Goal: Task Accomplishment & Management: Manage account settings

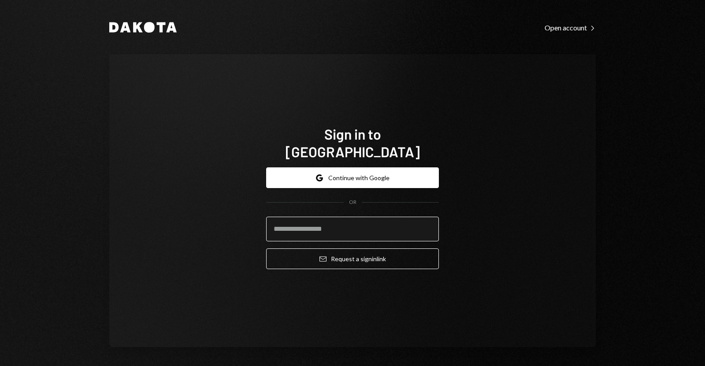
click at [387, 219] on input "email" at bounding box center [352, 229] width 173 height 25
type input "**********"
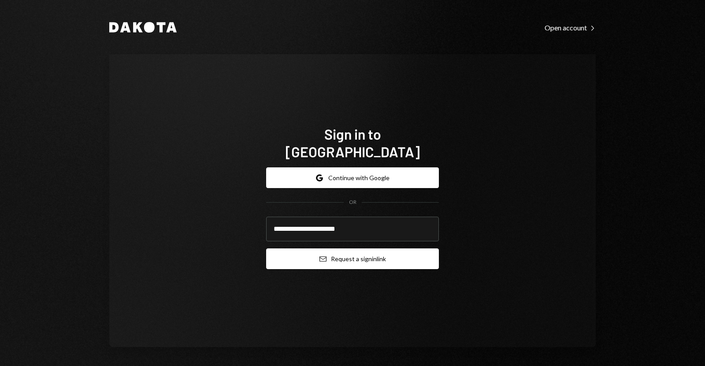
click at [371, 249] on button "Email Request a sign in link" at bounding box center [352, 259] width 173 height 21
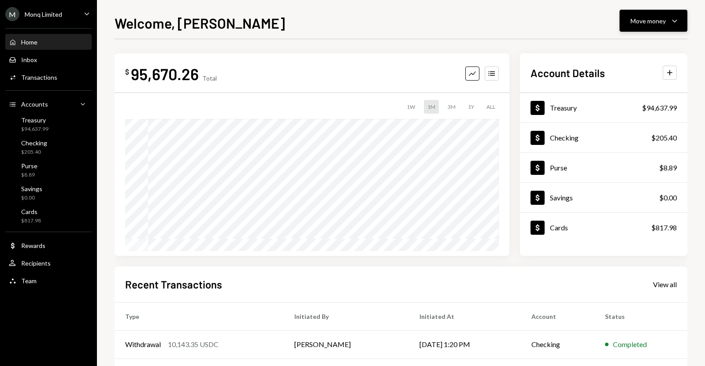
click at [637, 21] on div "Move money" at bounding box center [648, 20] width 35 height 9
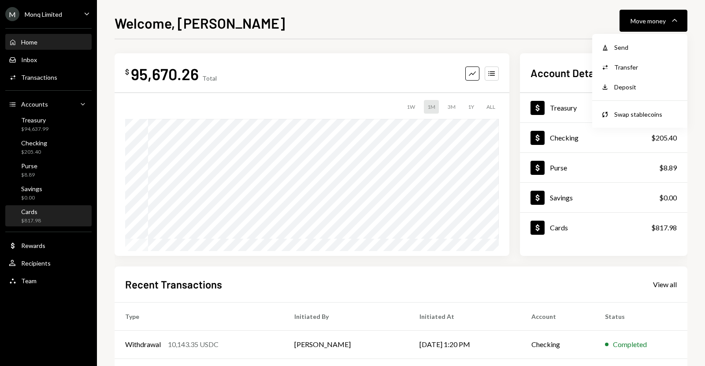
click at [43, 213] on div "Cards $817.98" at bounding box center [48, 216] width 79 height 17
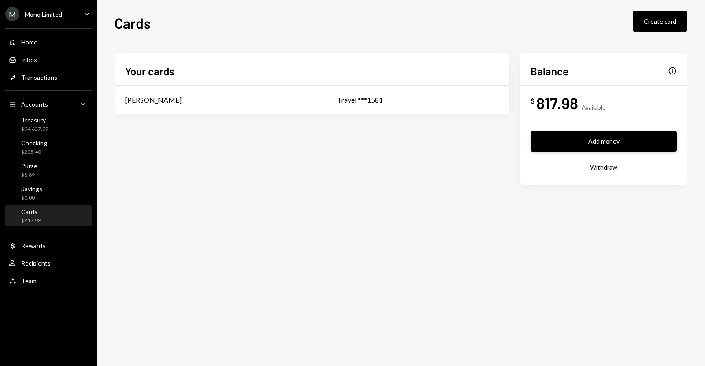
click at [596, 147] on button "Add money" at bounding box center [604, 141] width 146 height 21
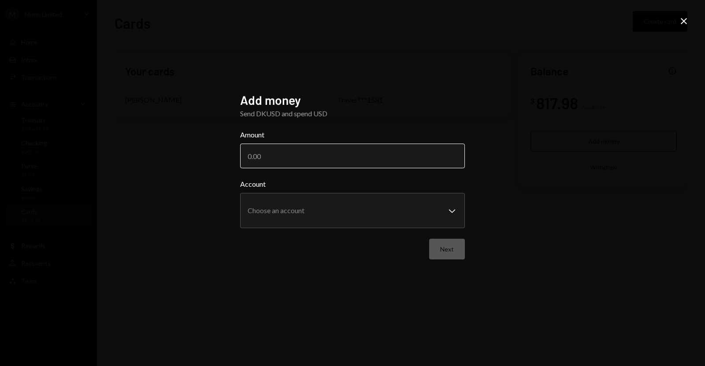
click at [422, 160] on input "Amount" at bounding box center [352, 156] width 225 height 25
type input "1500"
click at [457, 249] on button "Next" at bounding box center [447, 249] width 36 height 21
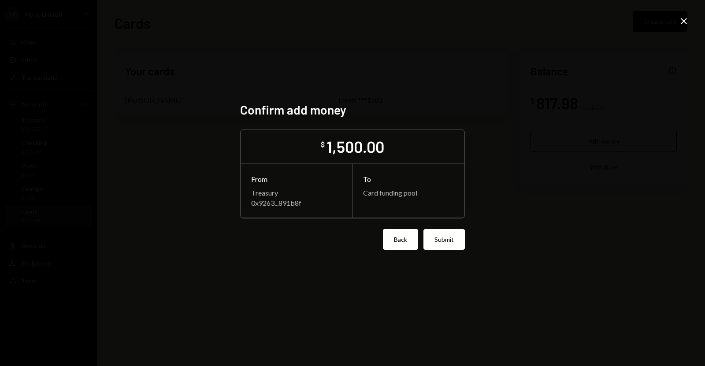
click at [407, 241] on button "Back" at bounding box center [400, 239] width 35 height 21
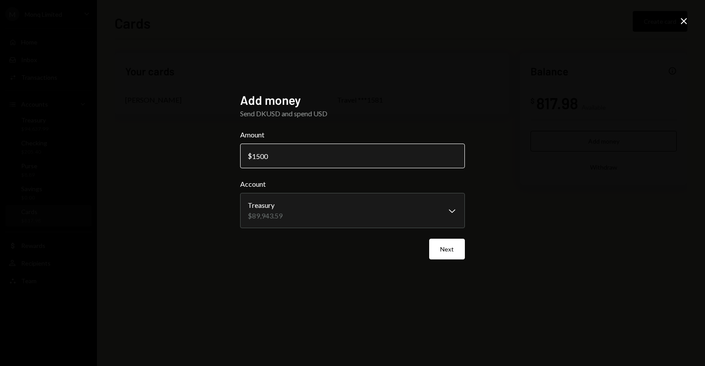
click at [296, 164] on input "1500" at bounding box center [352, 156] width 225 height 25
click at [271, 159] on input "1500" at bounding box center [352, 156] width 225 height 25
click at [270, 159] on input "1500" at bounding box center [352, 156] width 225 height 25
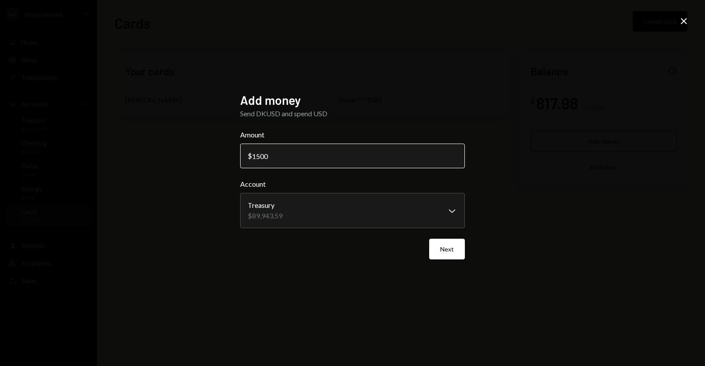
click at [269, 158] on input "1500" at bounding box center [352, 156] width 225 height 25
drag, startPoint x: 269, startPoint y: 158, endPoint x: 248, endPoint y: 159, distance: 20.7
click at [248, 159] on div "$ 1500" at bounding box center [352, 156] width 225 height 25
type input "2000"
click at [432, 240] on button "Next" at bounding box center [447, 249] width 36 height 21
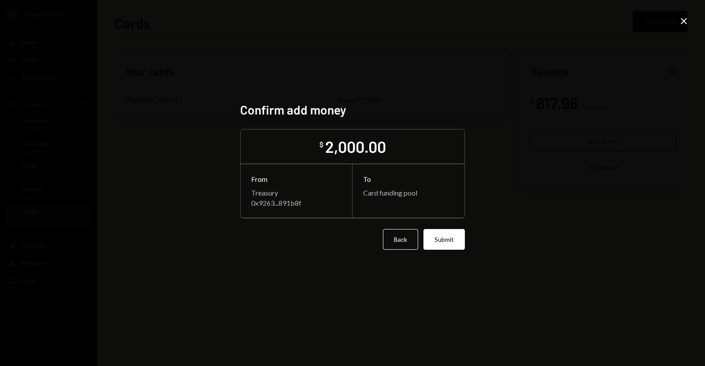
click at [436, 245] on button "Submit" at bounding box center [444, 239] width 41 height 21
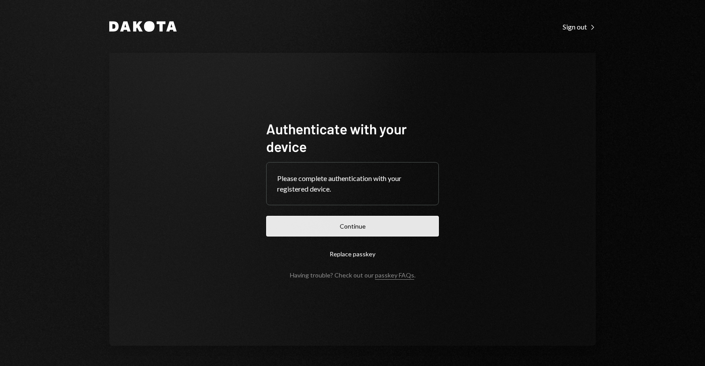
click at [332, 232] on button "Continue" at bounding box center [352, 226] width 173 height 21
